Goal: Task Accomplishment & Management: Manage account settings

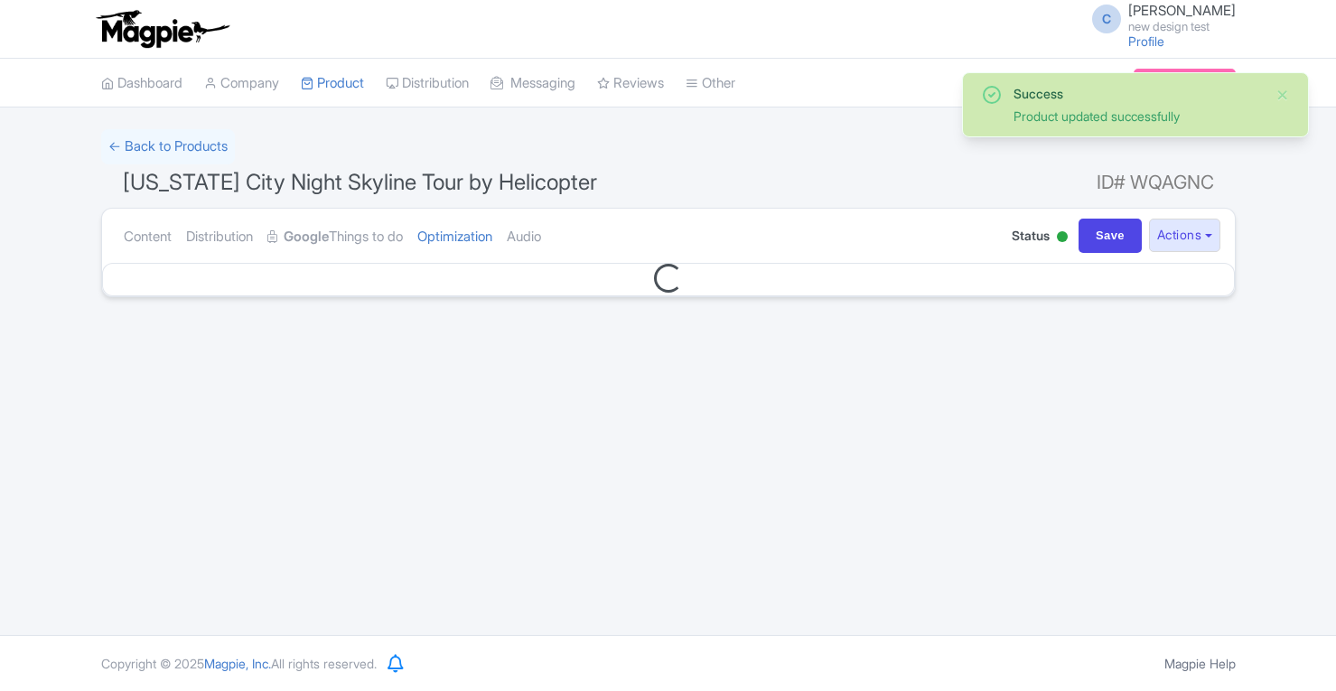
select select
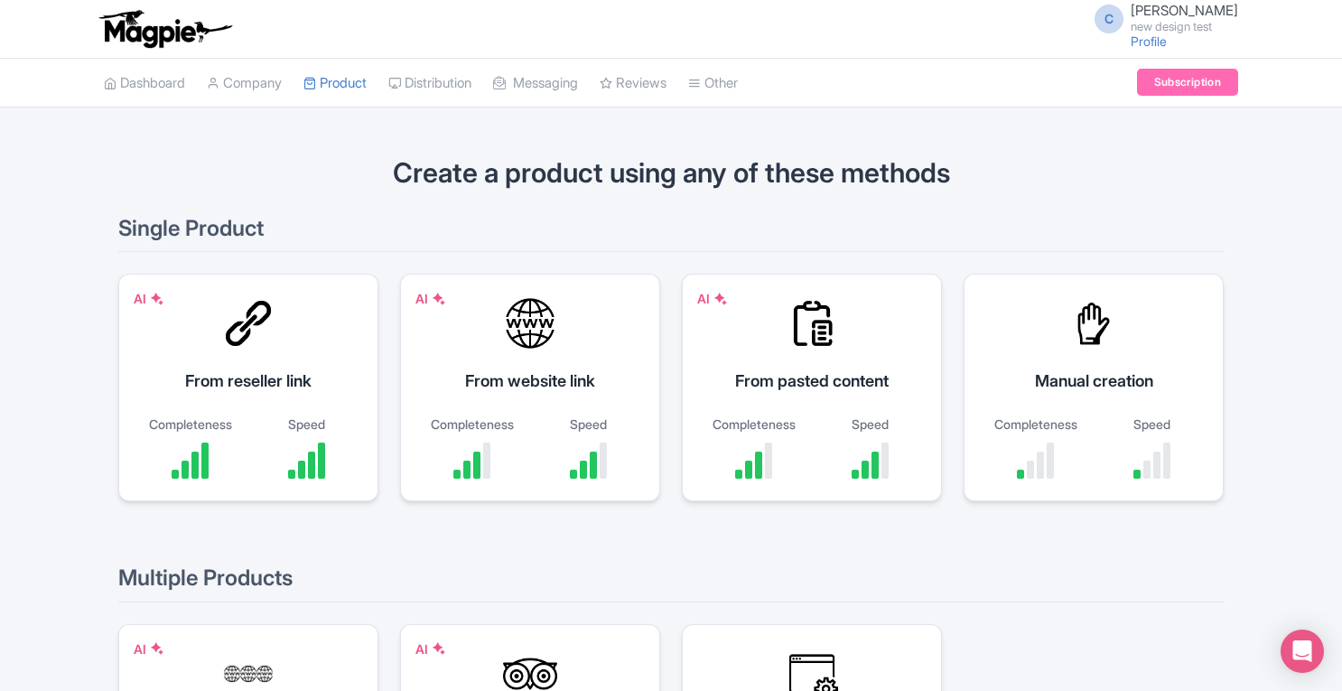
scroll to position [285, 0]
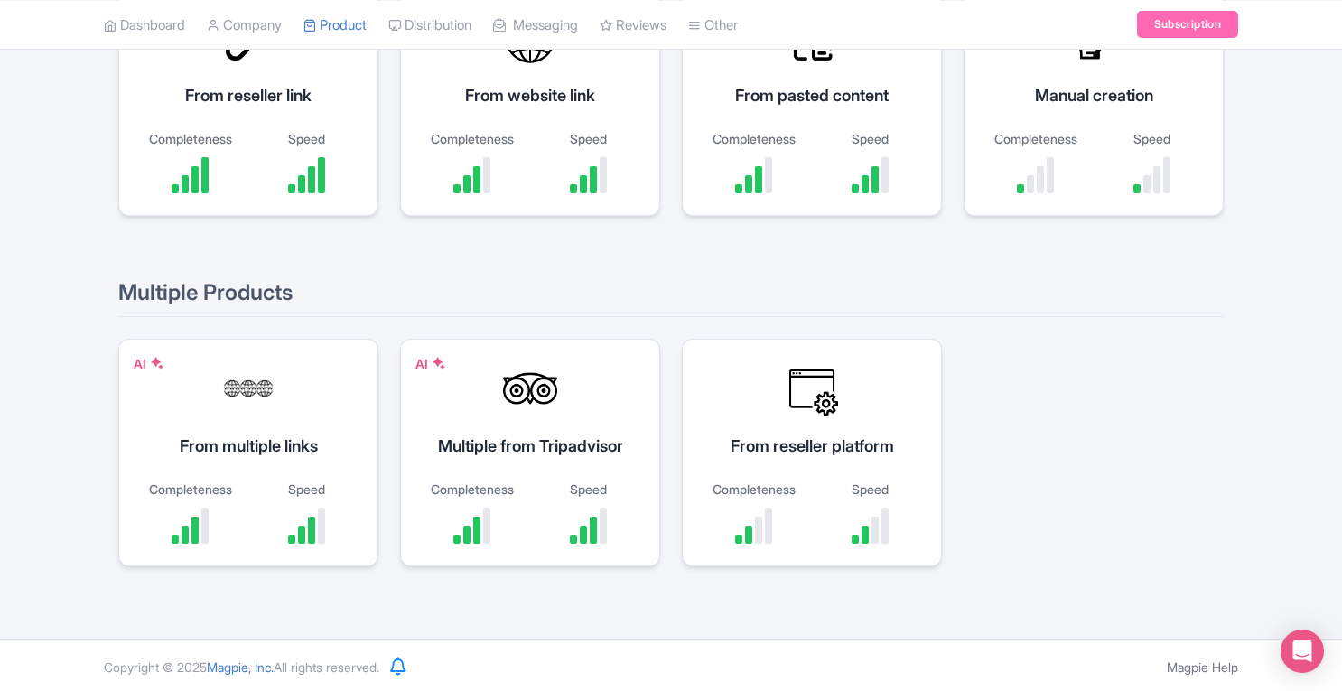
click at [1293, 324] on div "Create a product using any of these methods Single Product AI From reseller lin…" at bounding box center [671, 230] width 1342 height 773
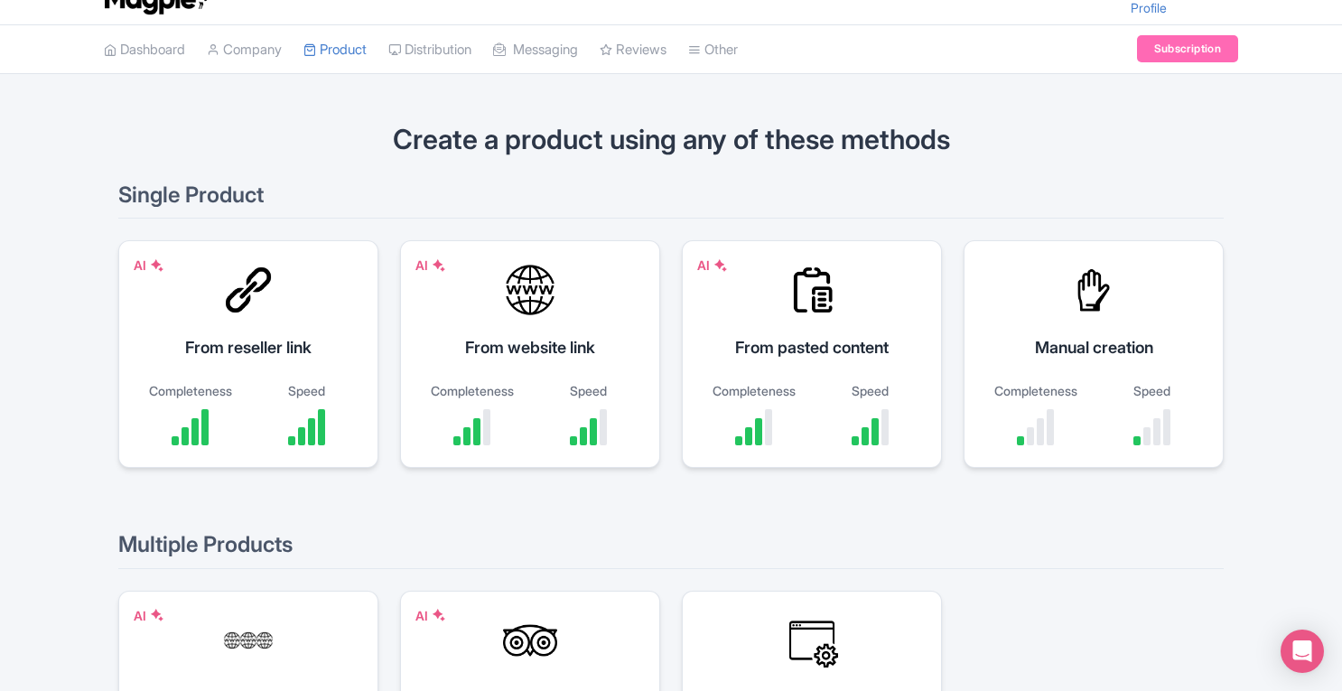
scroll to position [28, 0]
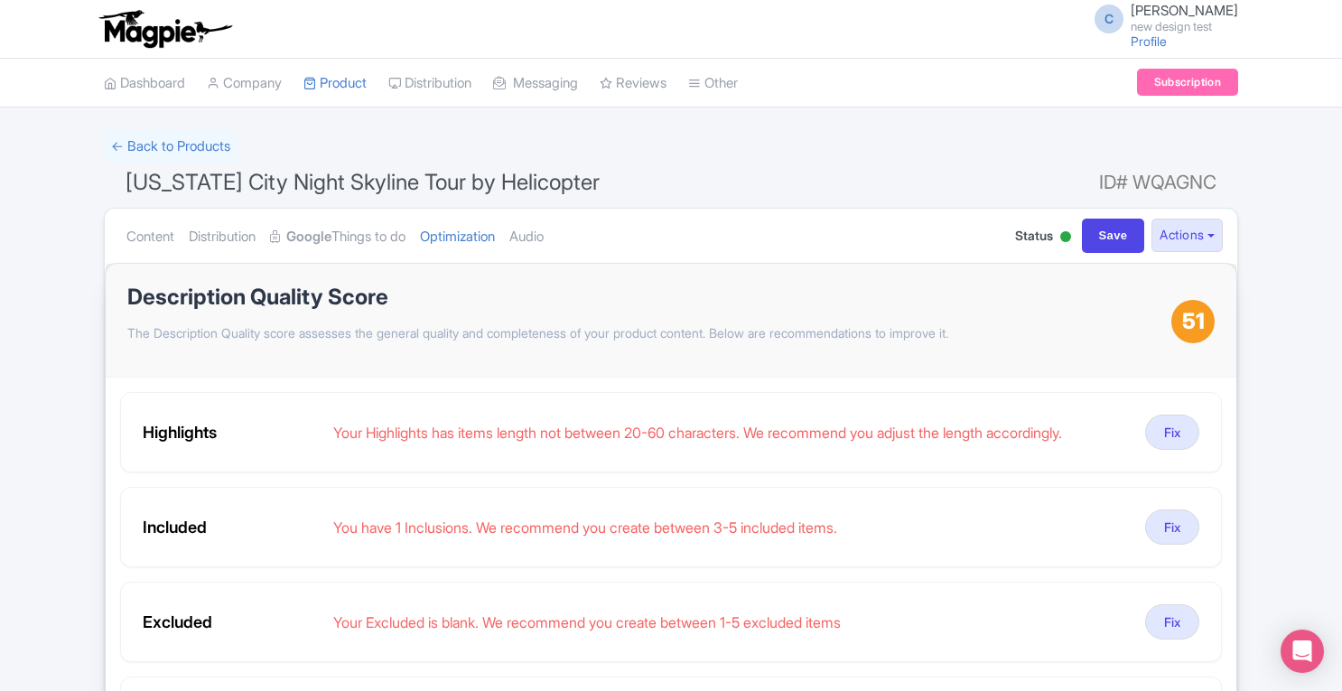
click at [0, 0] on link "My Products" at bounding box center [0, 0] width 0 height 0
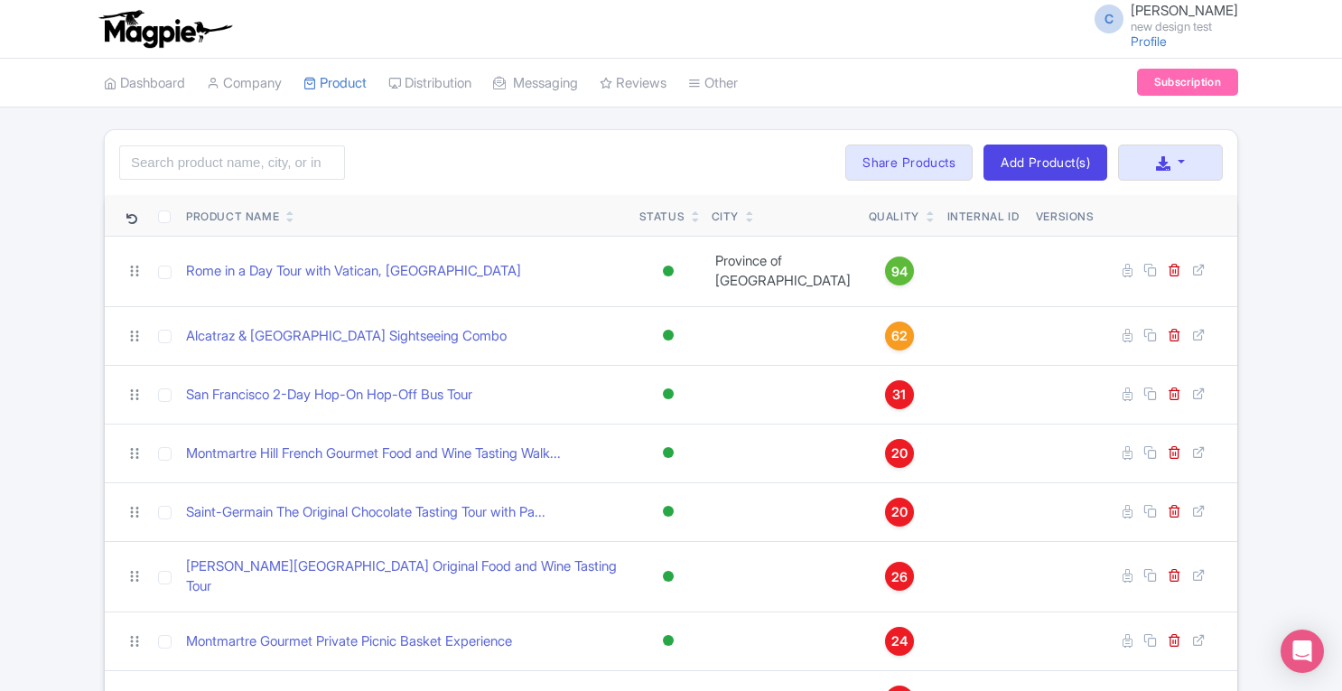
click at [279, 91] on link "Company" at bounding box center [244, 84] width 75 height 50
